Goal: Check status: Check status

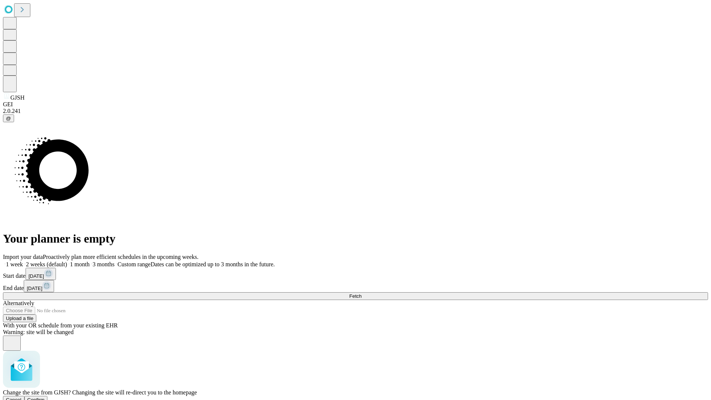
click at [45, 397] on span "Confirm" at bounding box center [35, 400] width 17 height 6
click at [23, 261] on label "1 week" at bounding box center [13, 264] width 20 height 6
click at [361, 293] on span "Fetch" at bounding box center [355, 296] width 12 height 6
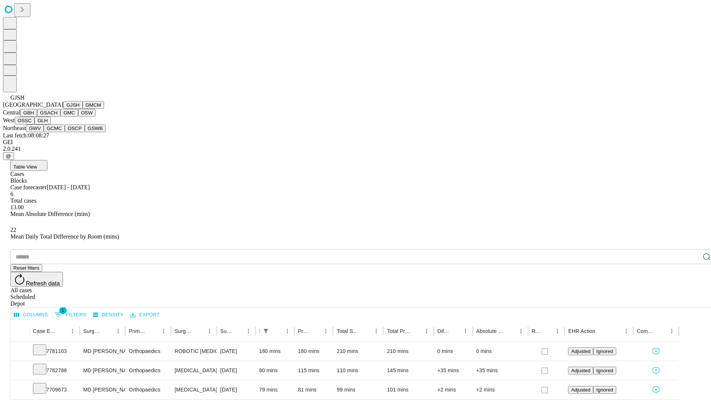
click at [83, 109] on button "GMCM" at bounding box center [93, 105] width 21 height 8
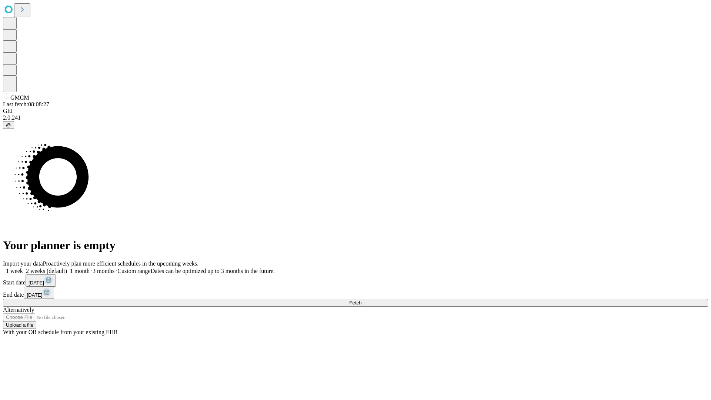
click at [23, 268] on label "1 week" at bounding box center [13, 271] width 20 height 6
click at [361, 300] on span "Fetch" at bounding box center [355, 303] width 12 height 6
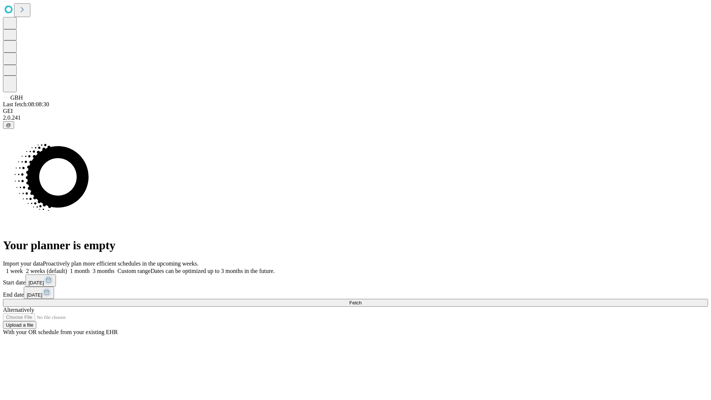
click at [361, 300] on span "Fetch" at bounding box center [355, 303] width 12 height 6
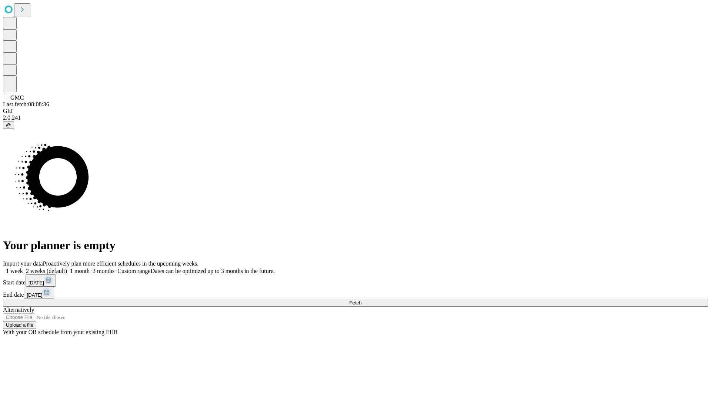
click at [361, 300] on span "Fetch" at bounding box center [355, 303] width 12 height 6
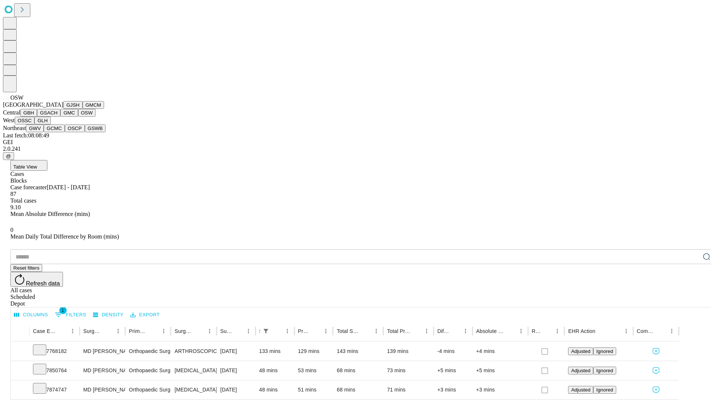
click at [35, 124] on button "OSSC" at bounding box center [25, 121] width 20 height 8
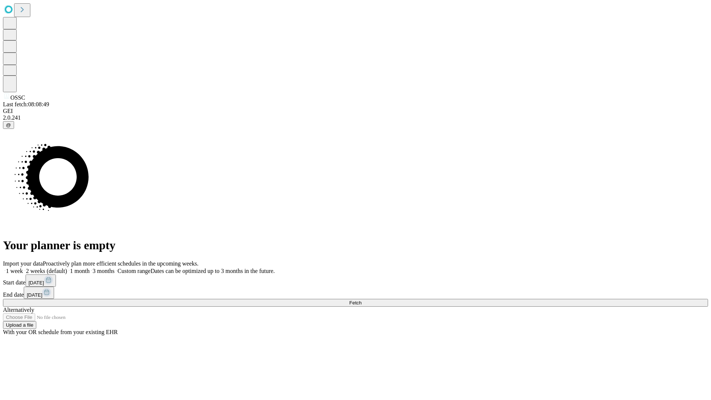
click at [23, 268] on label "1 week" at bounding box center [13, 271] width 20 height 6
click at [361, 300] on span "Fetch" at bounding box center [355, 303] width 12 height 6
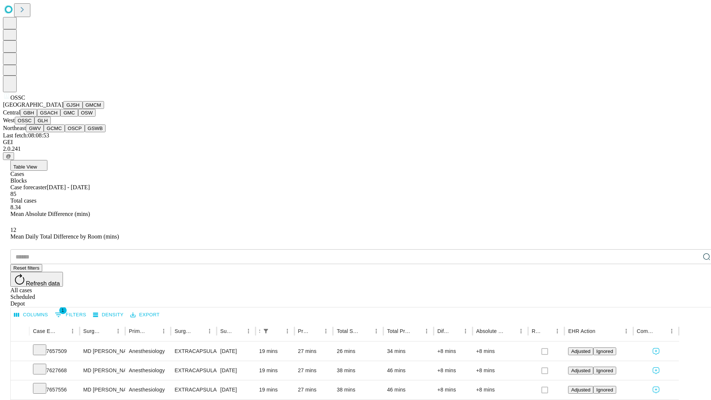
click at [50, 124] on button "GLH" at bounding box center [42, 121] width 16 height 8
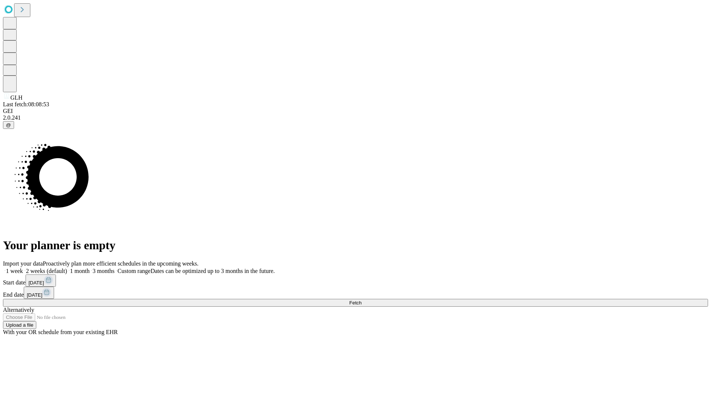
click at [23, 268] on label "1 week" at bounding box center [13, 271] width 20 height 6
click at [361, 300] on span "Fetch" at bounding box center [355, 303] width 12 height 6
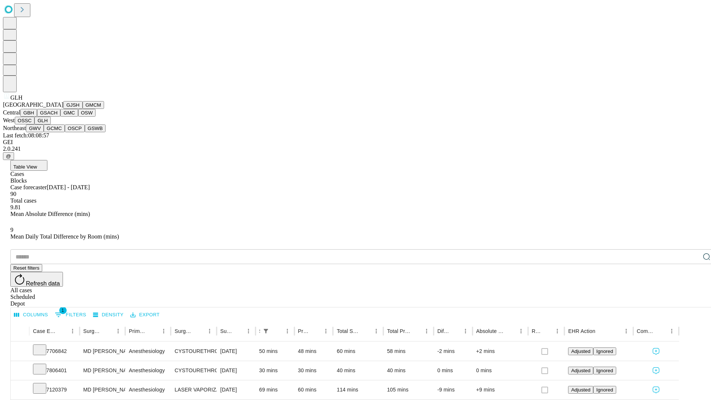
click at [44, 132] on button "GWV" at bounding box center [35, 128] width 18 height 8
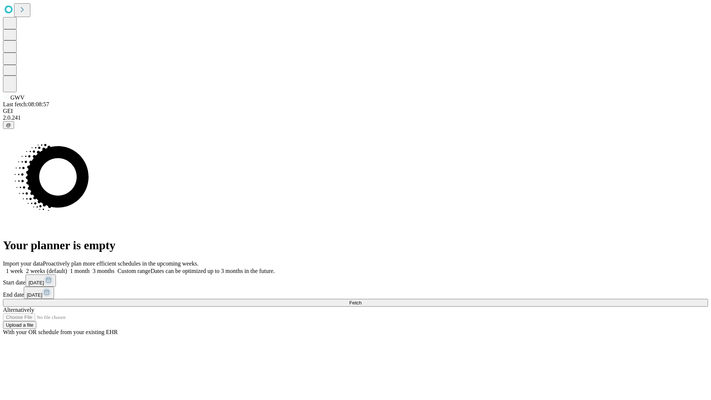
click at [23, 268] on label "1 week" at bounding box center [13, 271] width 20 height 6
click at [361, 300] on span "Fetch" at bounding box center [355, 303] width 12 height 6
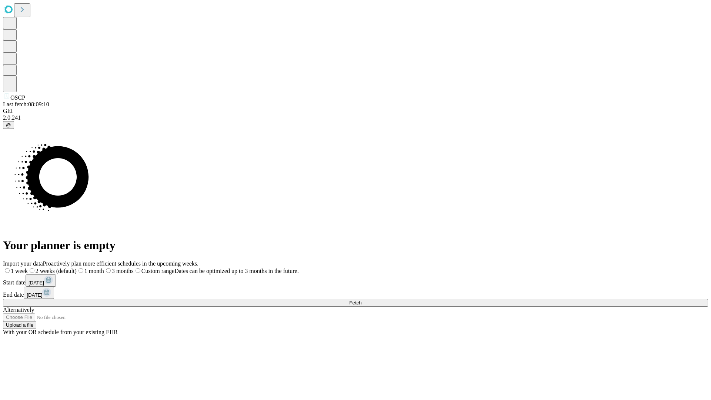
click at [28, 268] on label "1 week" at bounding box center [15, 271] width 25 height 6
click at [361, 300] on span "Fetch" at bounding box center [355, 303] width 12 height 6
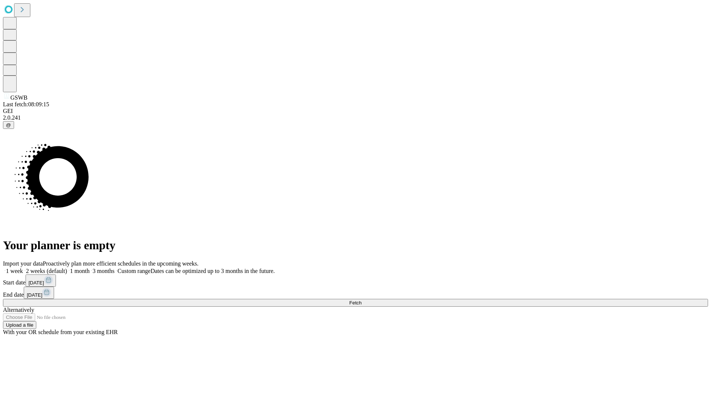
click at [23, 268] on label "1 week" at bounding box center [13, 271] width 20 height 6
click at [361, 300] on span "Fetch" at bounding box center [355, 303] width 12 height 6
